Goal: Book appointment/travel/reservation

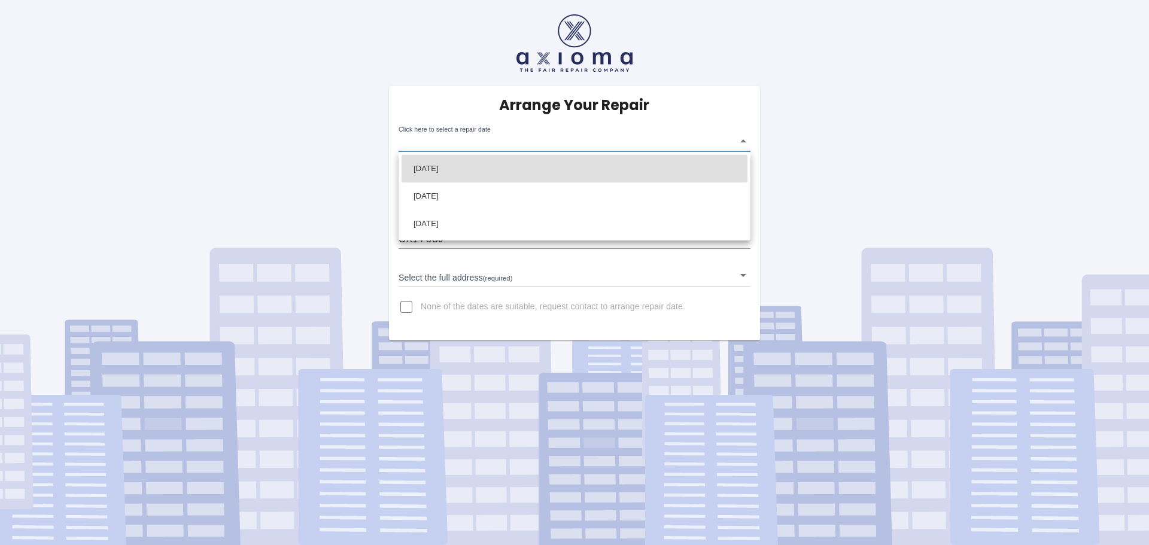
click at [500, 146] on body "Arrange Your Repair Click here to select a repair date ​ Phone Number   * 07515…" at bounding box center [574, 272] width 1149 height 545
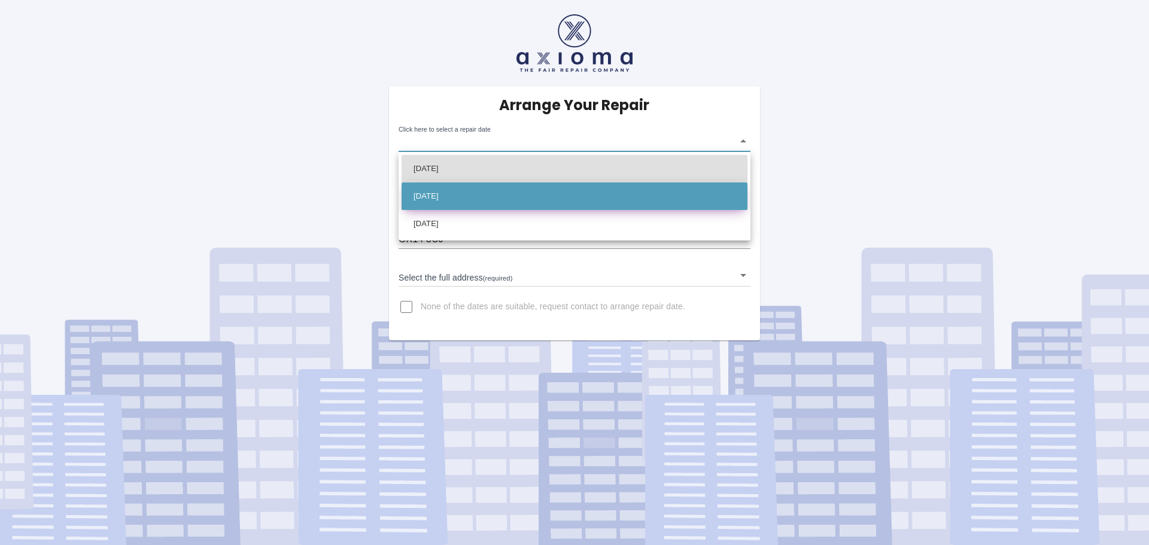
click at [492, 193] on li "[DATE]" at bounding box center [574, 196] width 346 height 28
type input "[DATE]T00:00:00.000Z"
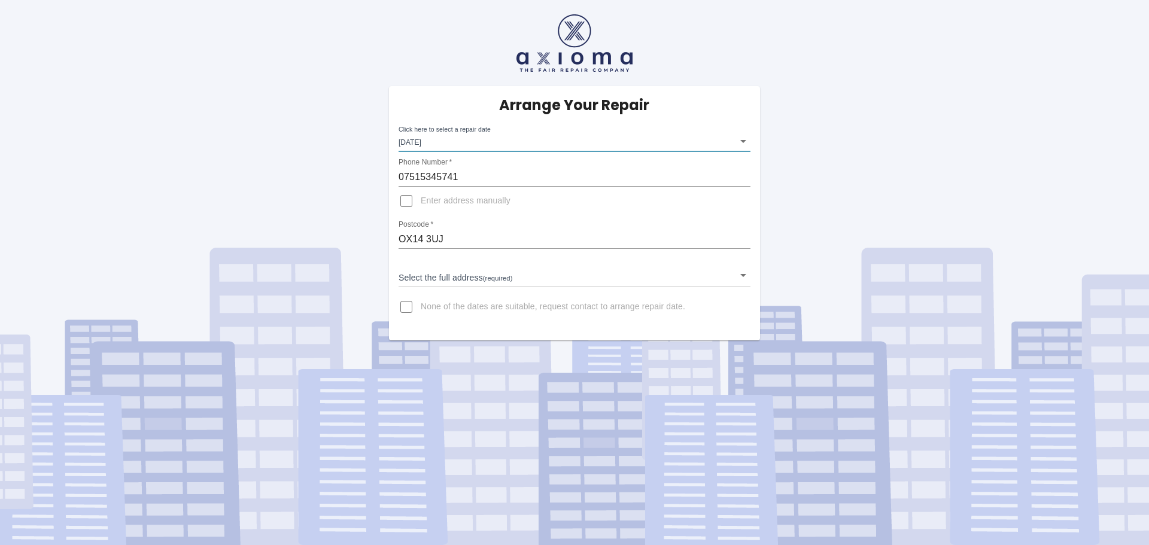
click at [461, 277] on body "Arrange Your Repair Click here to select a repair date [DATE] [DATE]T00:00:00.0…" at bounding box center [574, 272] width 1149 height 545
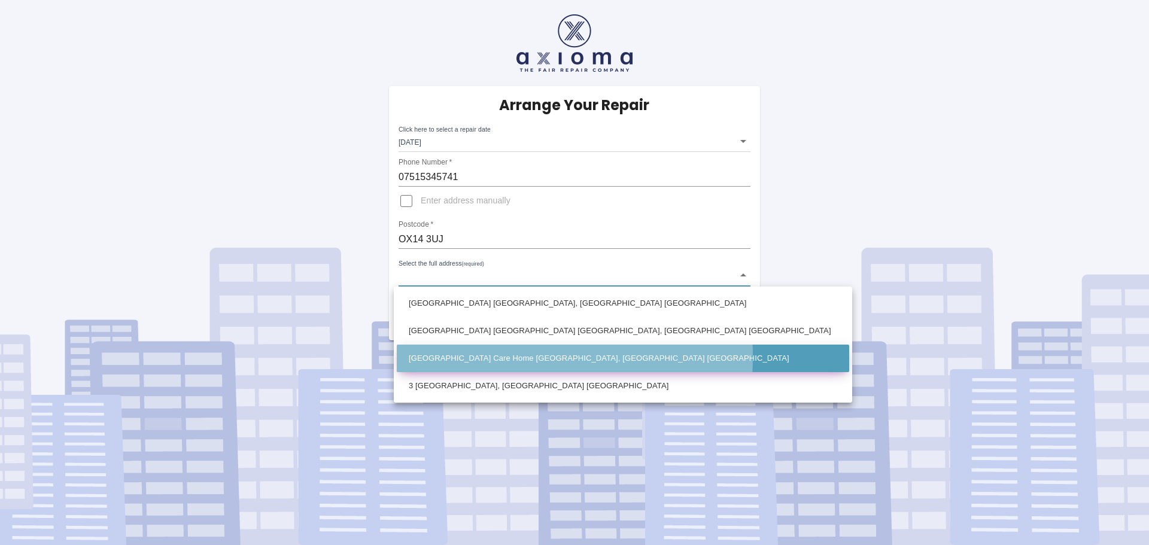
click at [492, 357] on li "[GEOGRAPHIC_DATA] Care Home [GEOGRAPHIC_DATA], [GEOGRAPHIC_DATA] [GEOGRAPHIC_DA…" at bounding box center [623, 359] width 452 height 28
type input "[GEOGRAPHIC_DATA] Care Home [GEOGRAPHIC_DATA], [GEOGRAPHIC_DATA] [GEOGRAPHIC_DA…"
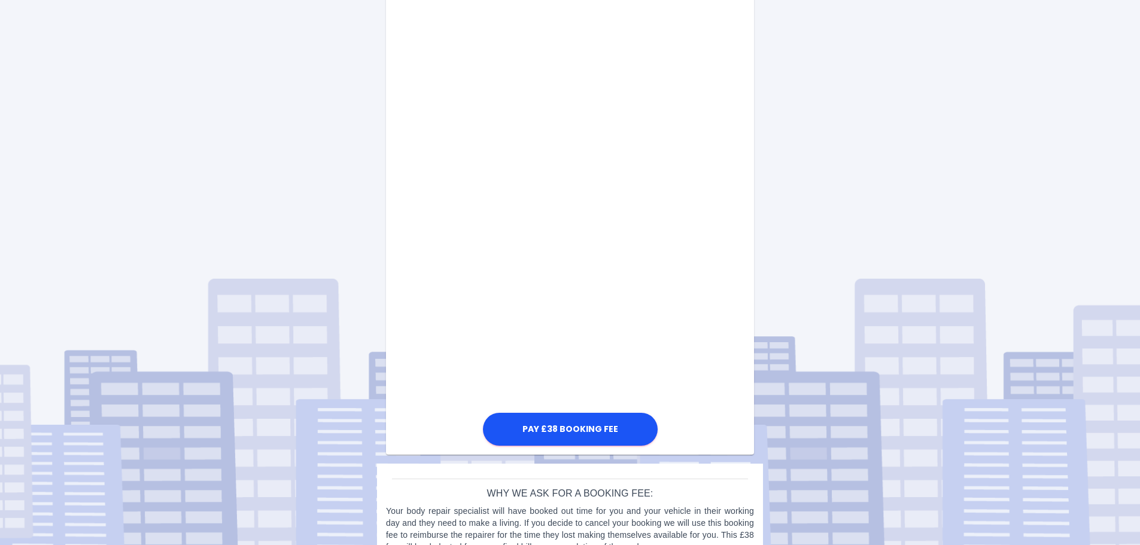
scroll to position [520, 0]
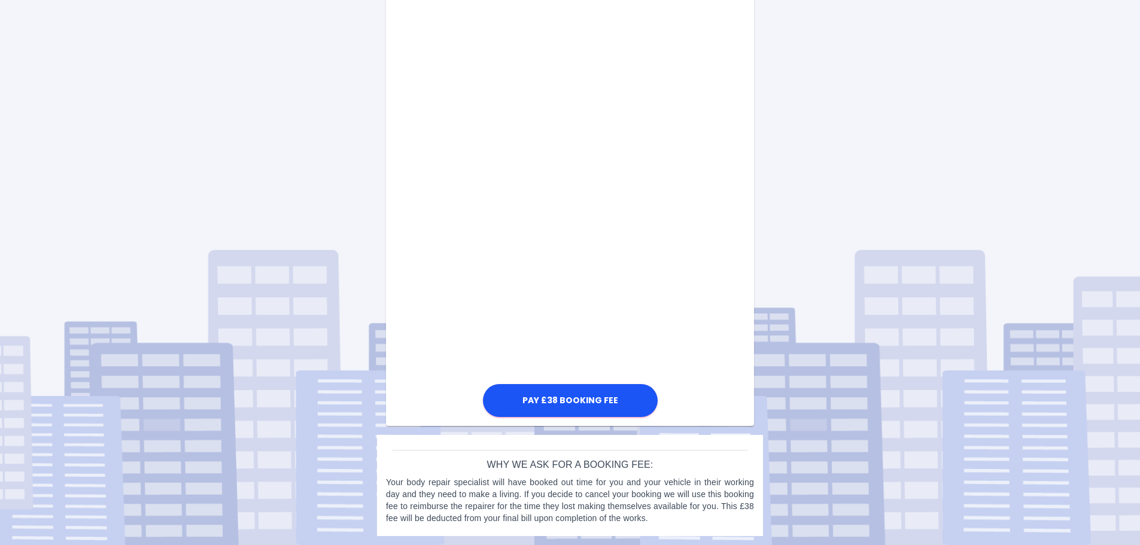
click at [436, 273] on div "Pay £38 Booking Fee" at bounding box center [570, 123] width 368 height 594
click at [523, 394] on button "Pay £38 Booking Fee" at bounding box center [570, 400] width 175 height 33
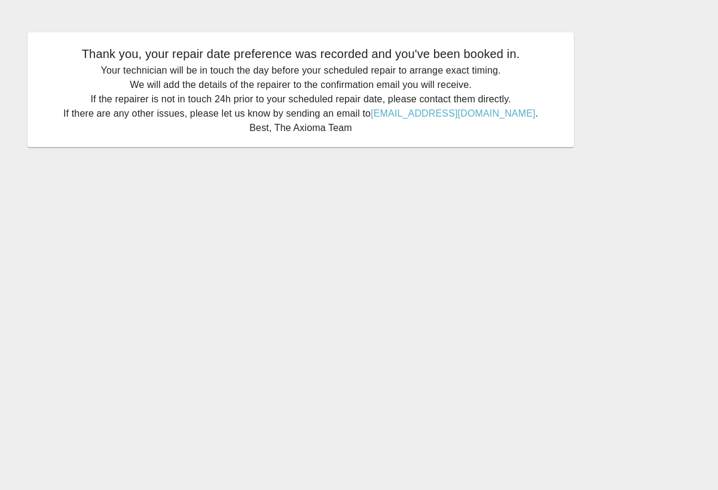
click at [224, 457] on main "Thank you, your repair date preference was recorded and you've been booked in. …" at bounding box center [359, 245] width 718 height 490
drag, startPoint x: 24, startPoint y: 163, endPoint x: 53, endPoint y: 142, distance: 36.0
click at [24, 163] on div "Thank you, your repair date preference was recorded and you've been booked in. …" at bounding box center [301, 89] width 583 height 151
